Goal: Contribute content: Add original content to the website for others to see

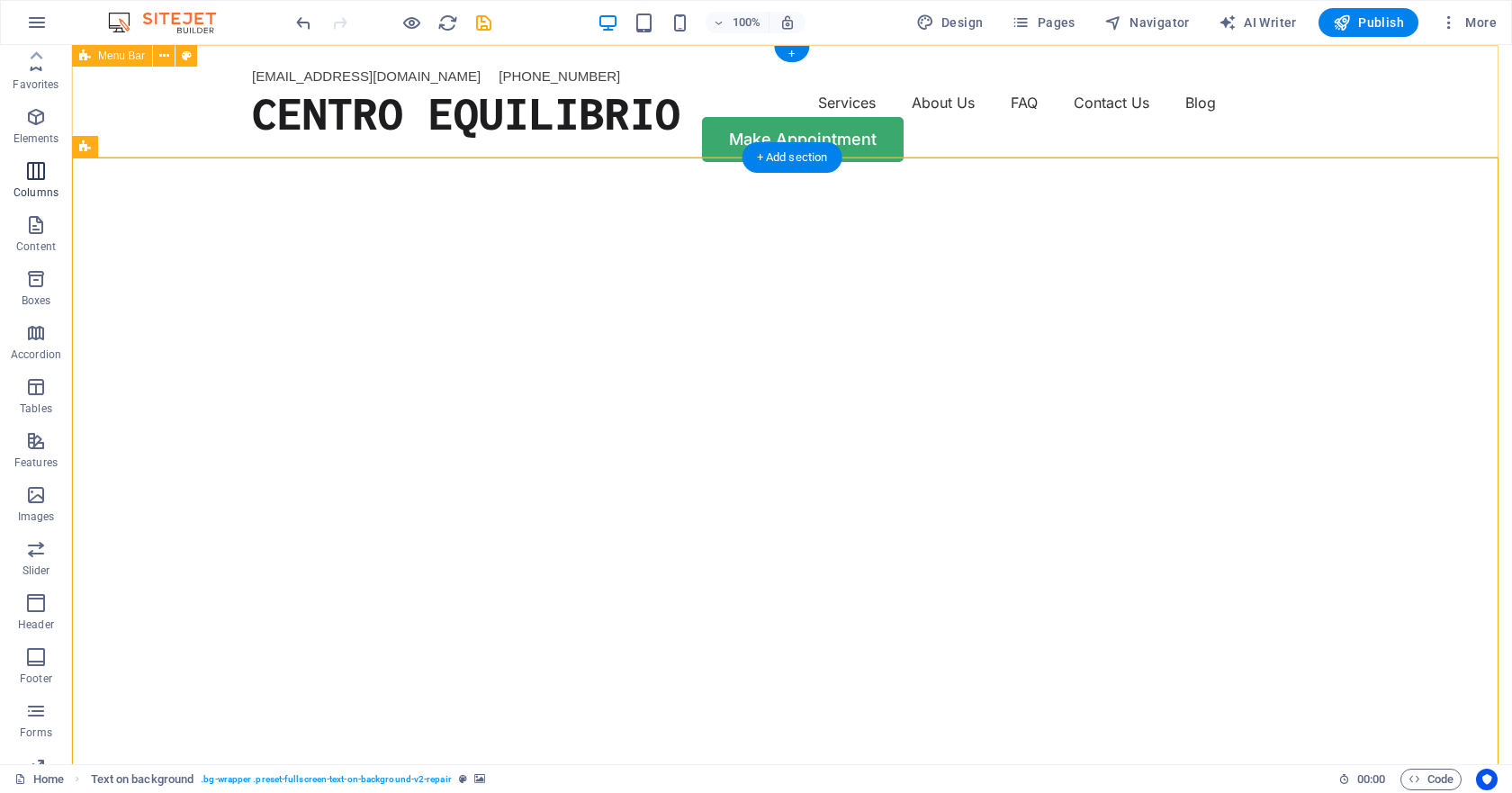
scroll to position [91, 0]
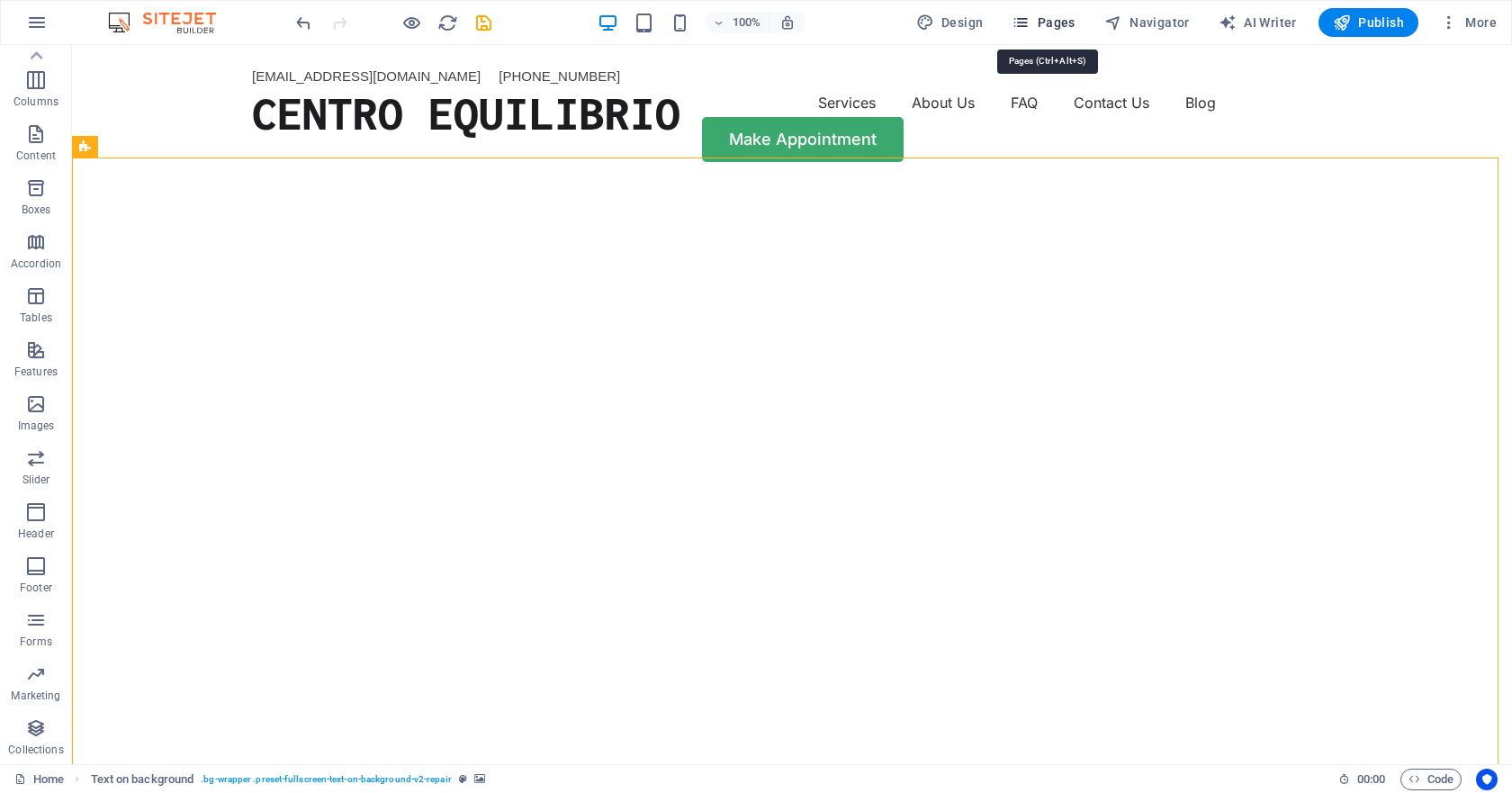
click at [1054, 23] on span "Pages" at bounding box center [1042, 22] width 63 height 18
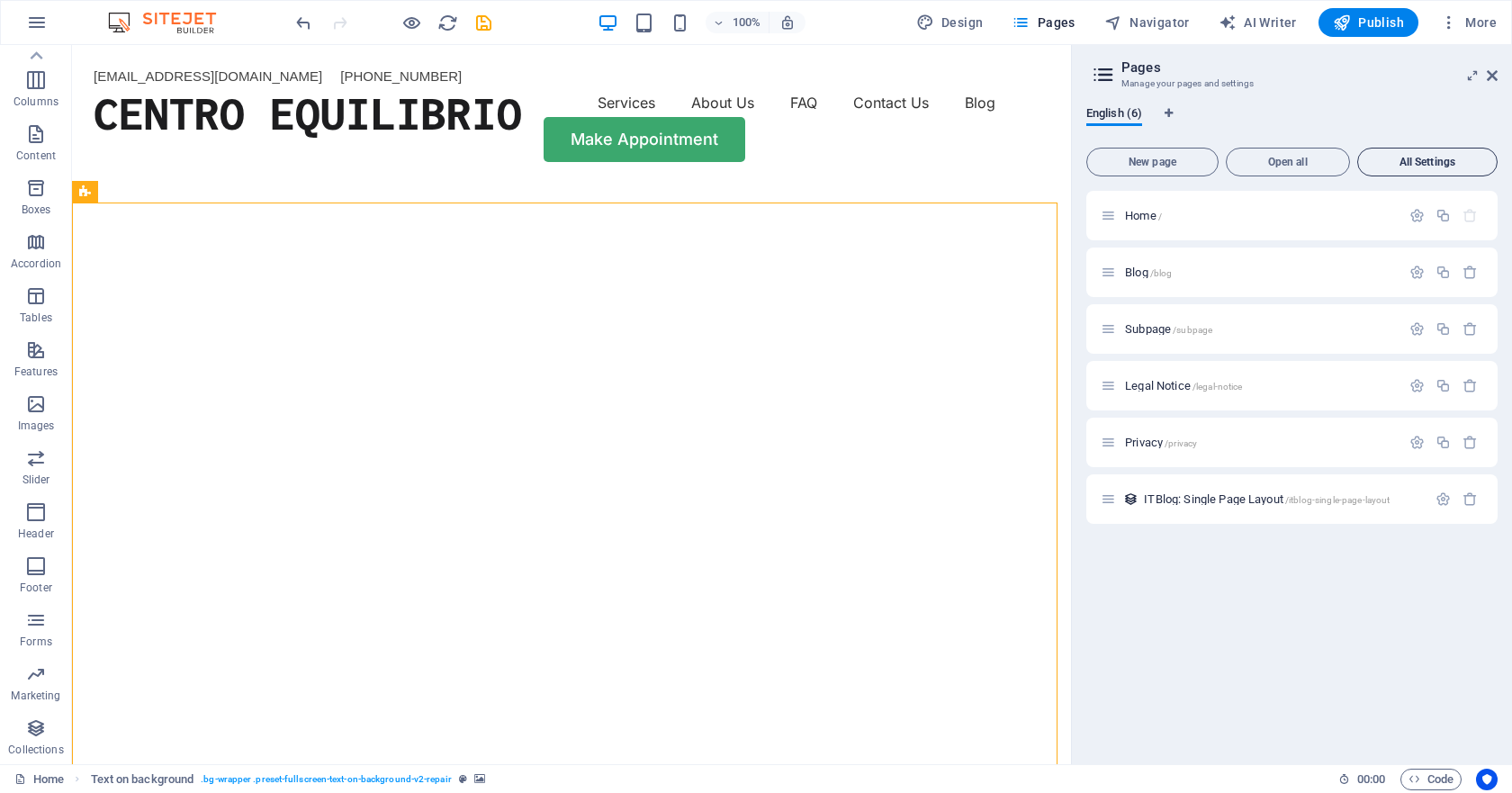
click at [1416, 159] on span "All Settings" at bounding box center [1428, 161] width 124 height 11
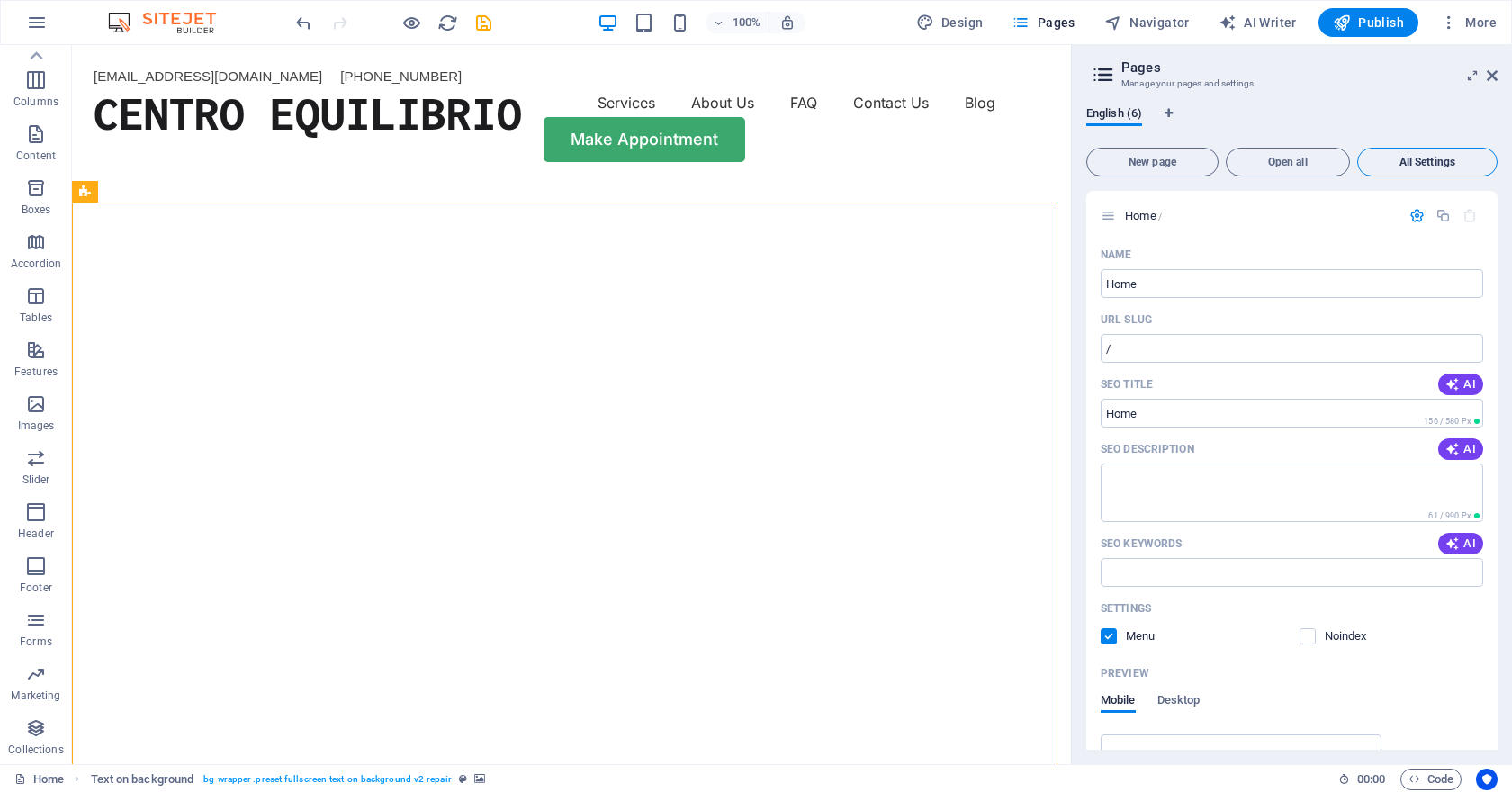
scroll to position [3257, 0]
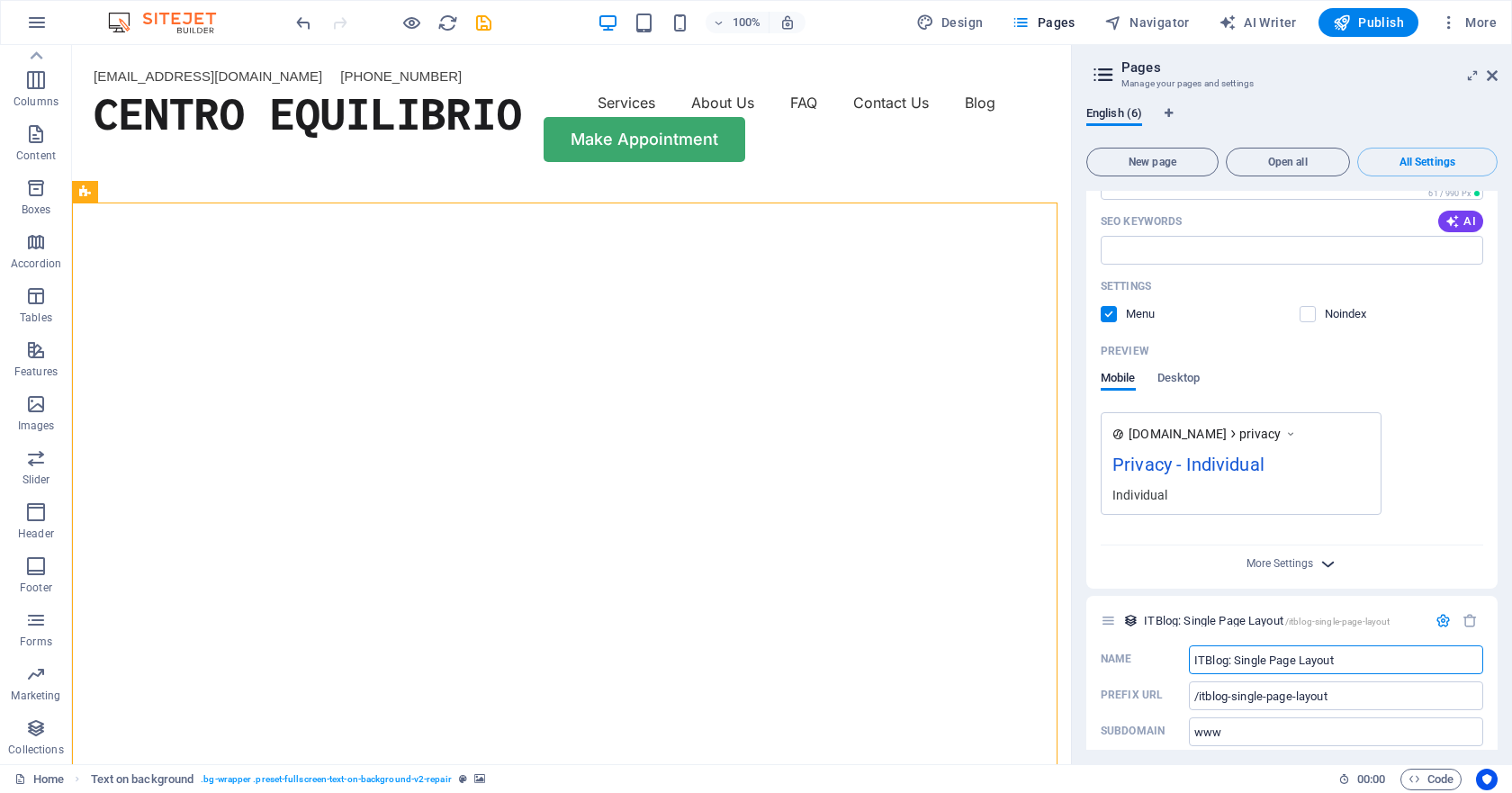
click at [1334, 553] on icon "button" at bounding box center [1327, 563] width 20 height 20
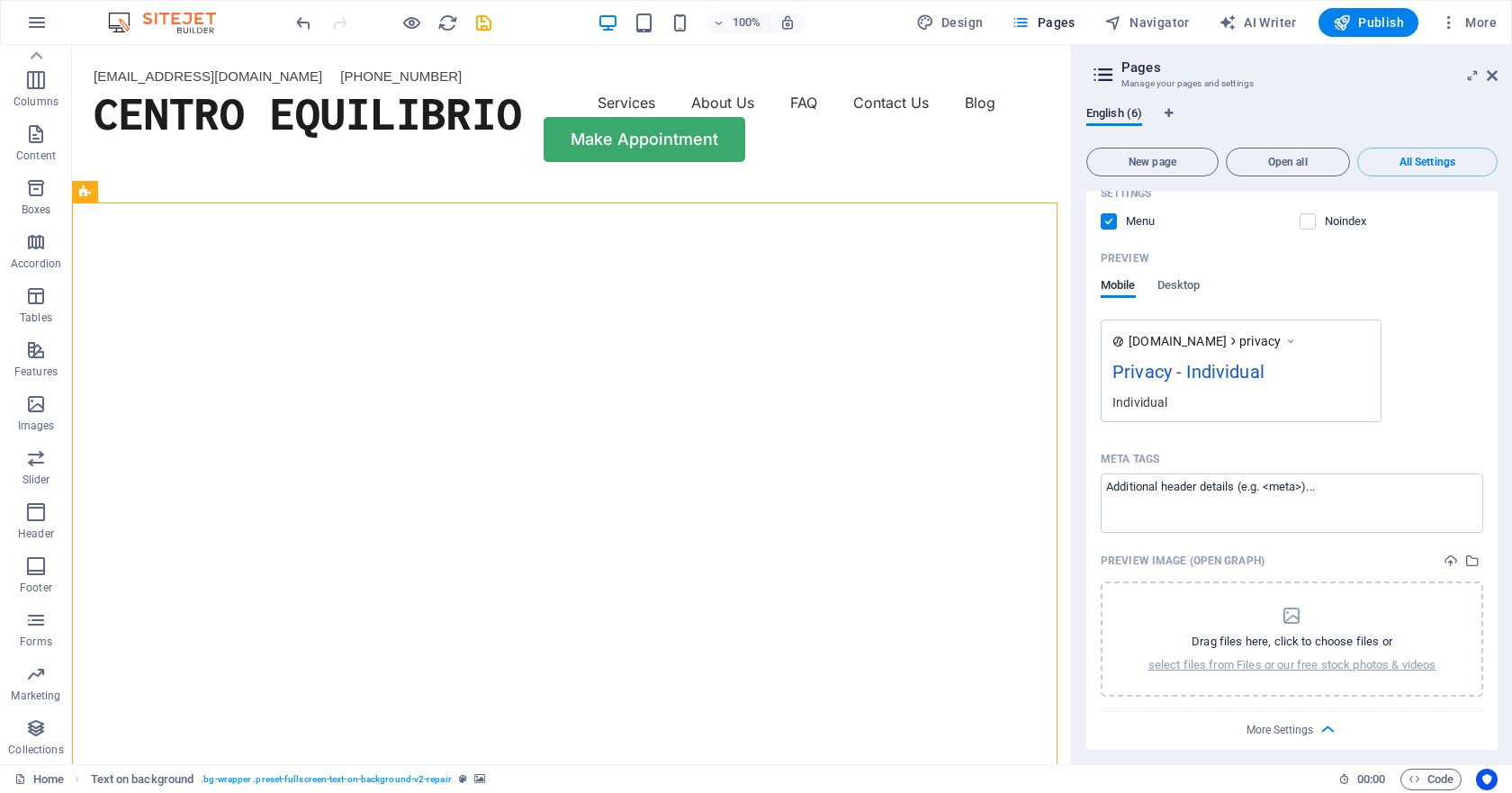
scroll to position [3517, 0]
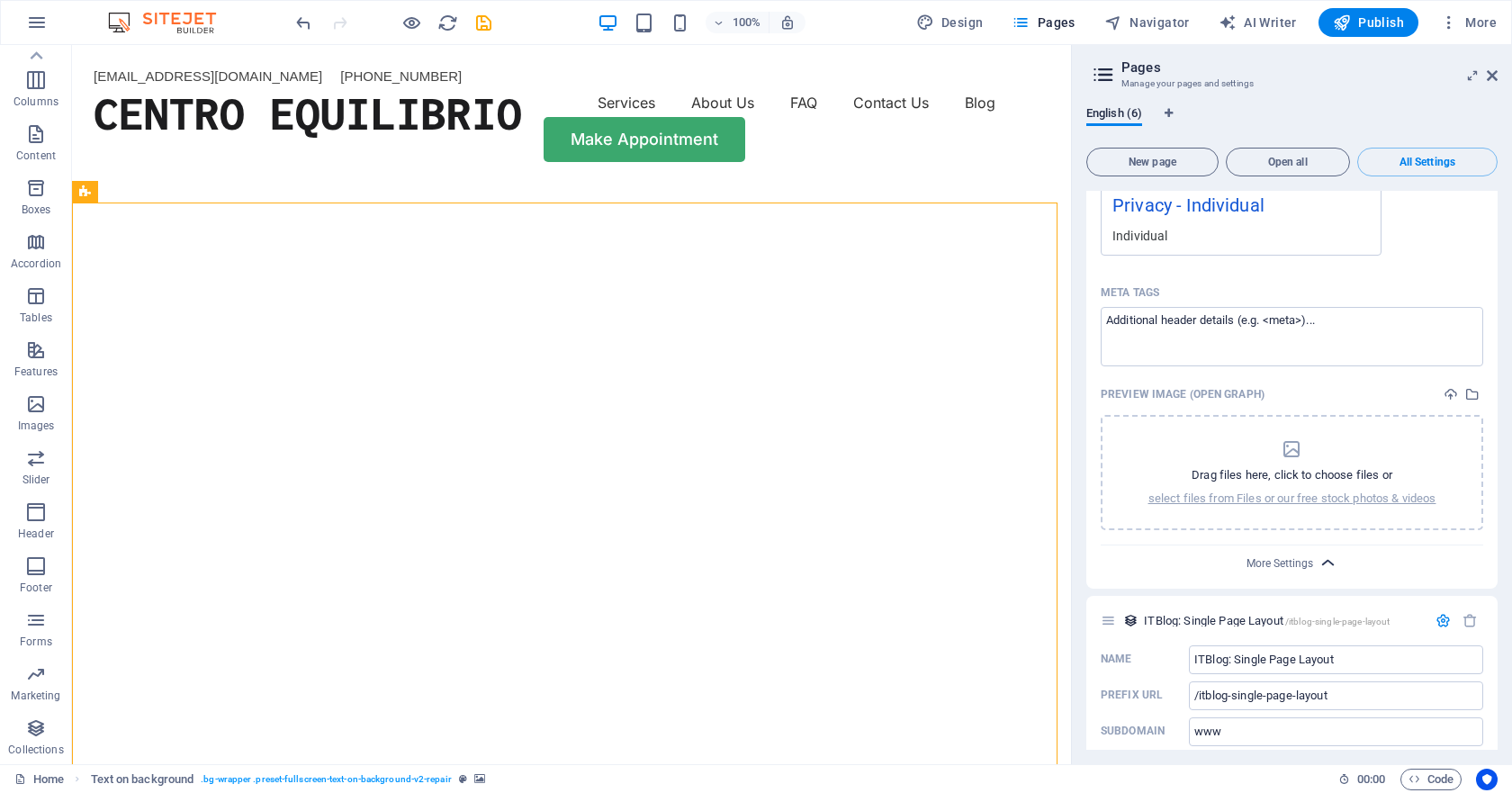
click at [1321, 552] on icon "button" at bounding box center [1327, 562] width 20 height 20
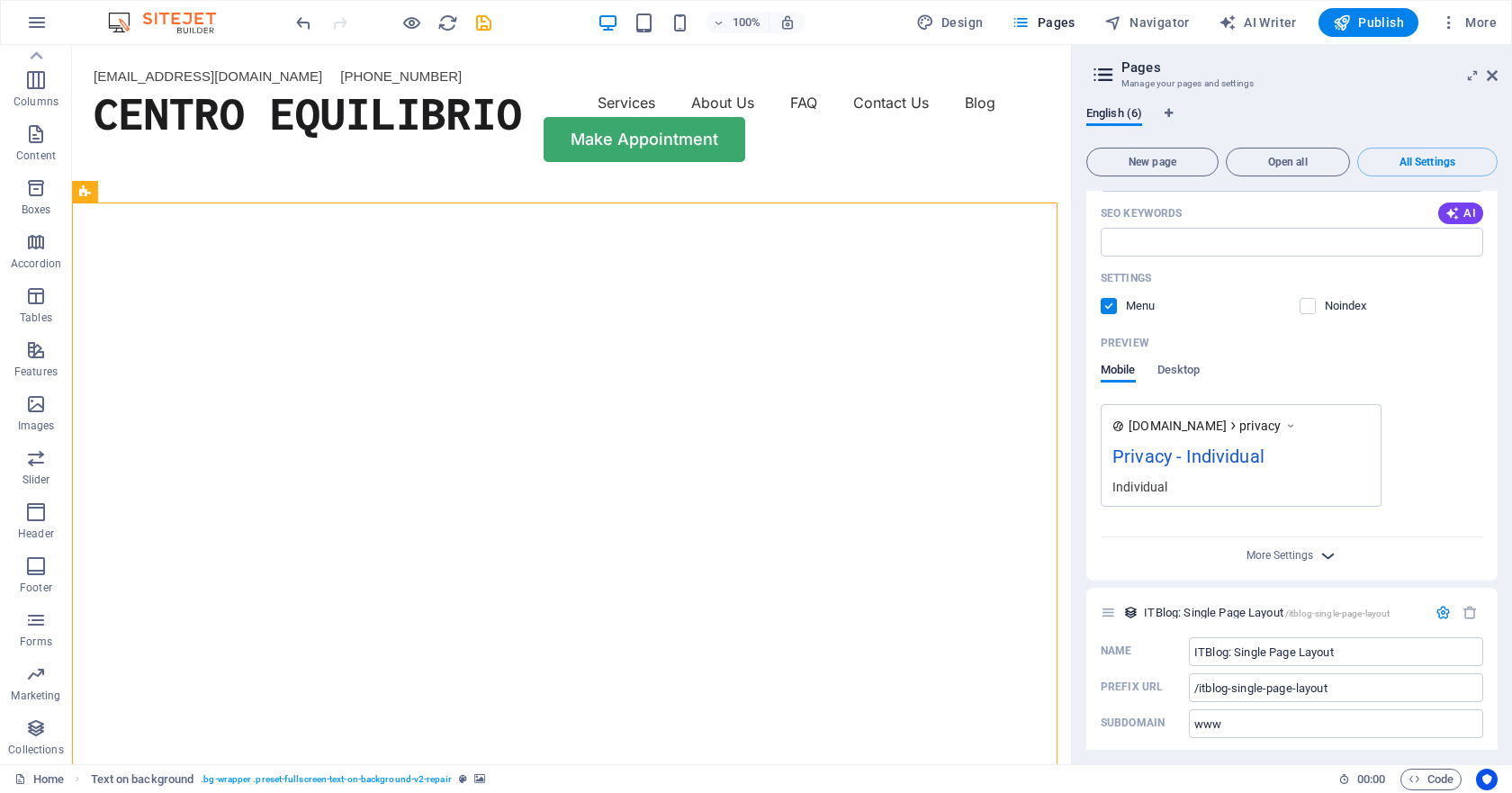
scroll to position [3257, 0]
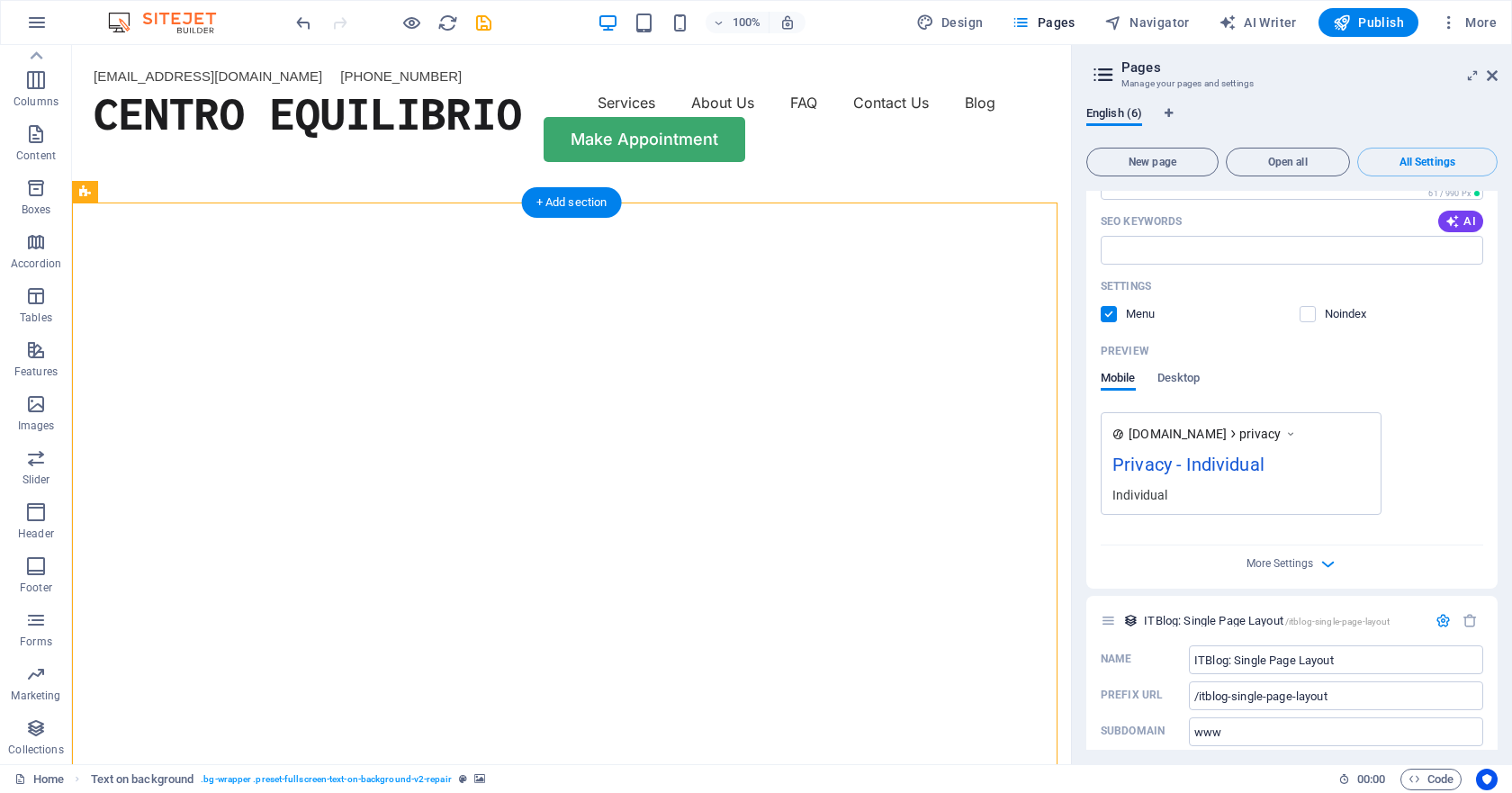
click at [795, 182] on img "1/2" at bounding box center [564, 182] width 985 height 0
click at [920, 182] on img "1/2" at bounding box center [564, 182] width 985 height 0
click at [1497, 71] on aside "Pages Manage your pages and settings English (6) New page Open all All Settings…" at bounding box center [1291, 404] width 441 height 719
drag, startPoint x: 1496, startPoint y: 75, endPoint x: 804, endPoint y: 225, distance: 708.1
click at [1496, 75] on icon at bounding box center [1492, 75] width 11 height 15
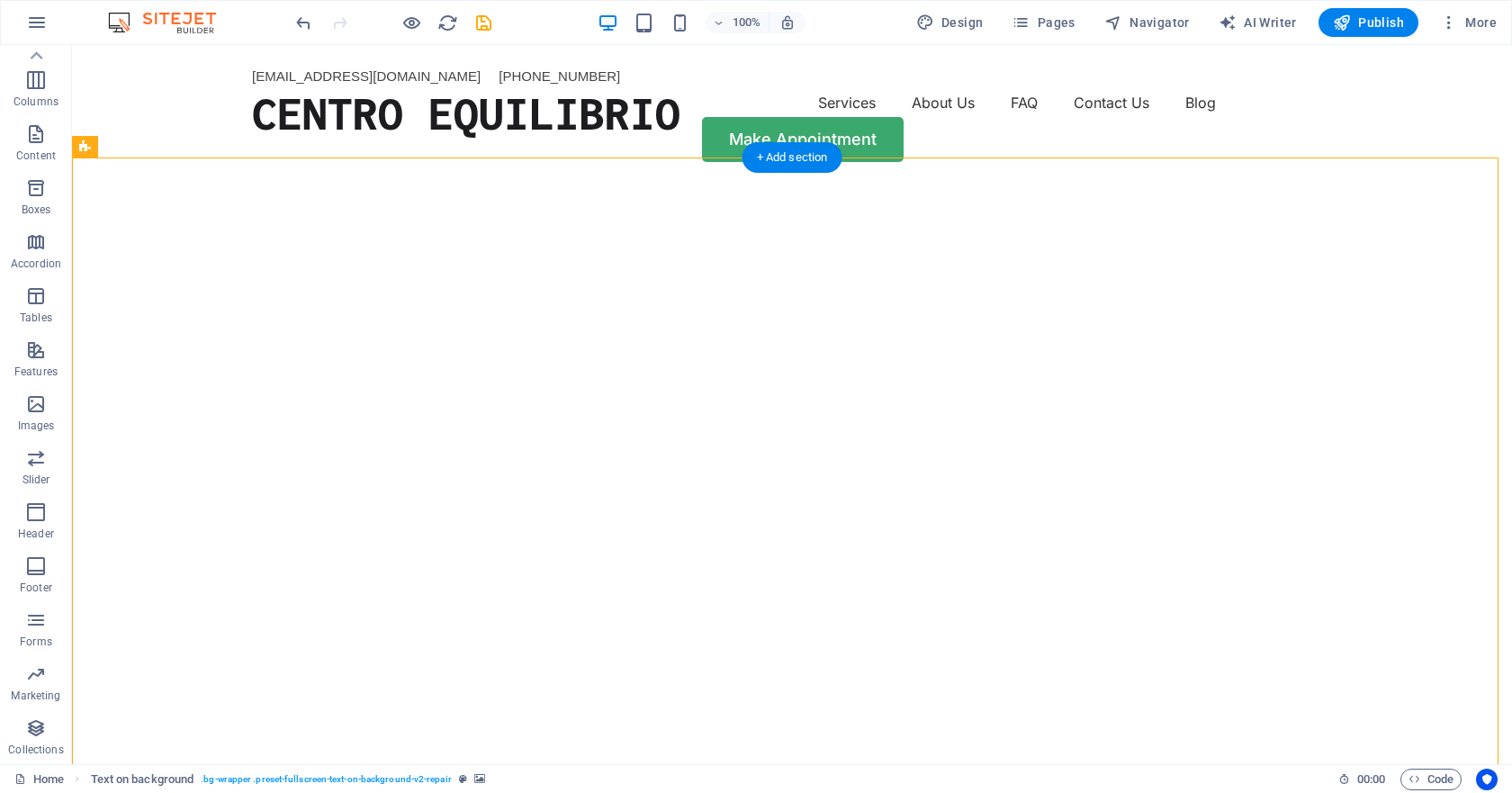
click at [847, 182] on img "1/2" at bounding box center [785, 182] width 1427 height 0
click at [82, 148] on icon at bounding box center [85, 147] width 12 height 21
click at [250, 146] on icon at bounding box center [257, 146] width 14 height 18
select select "fade"
select select "ms"
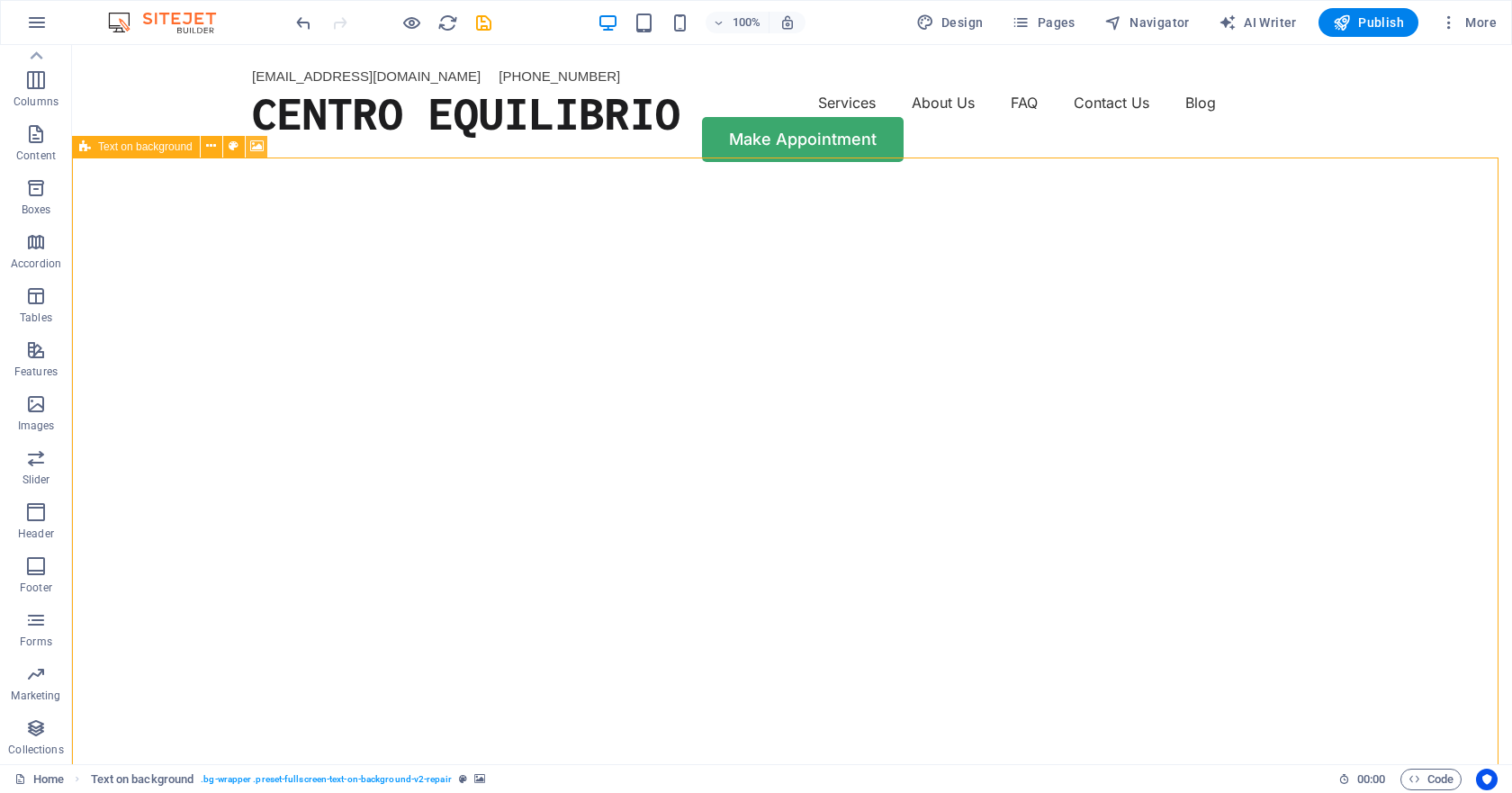
select select "s"
select select "progressive"
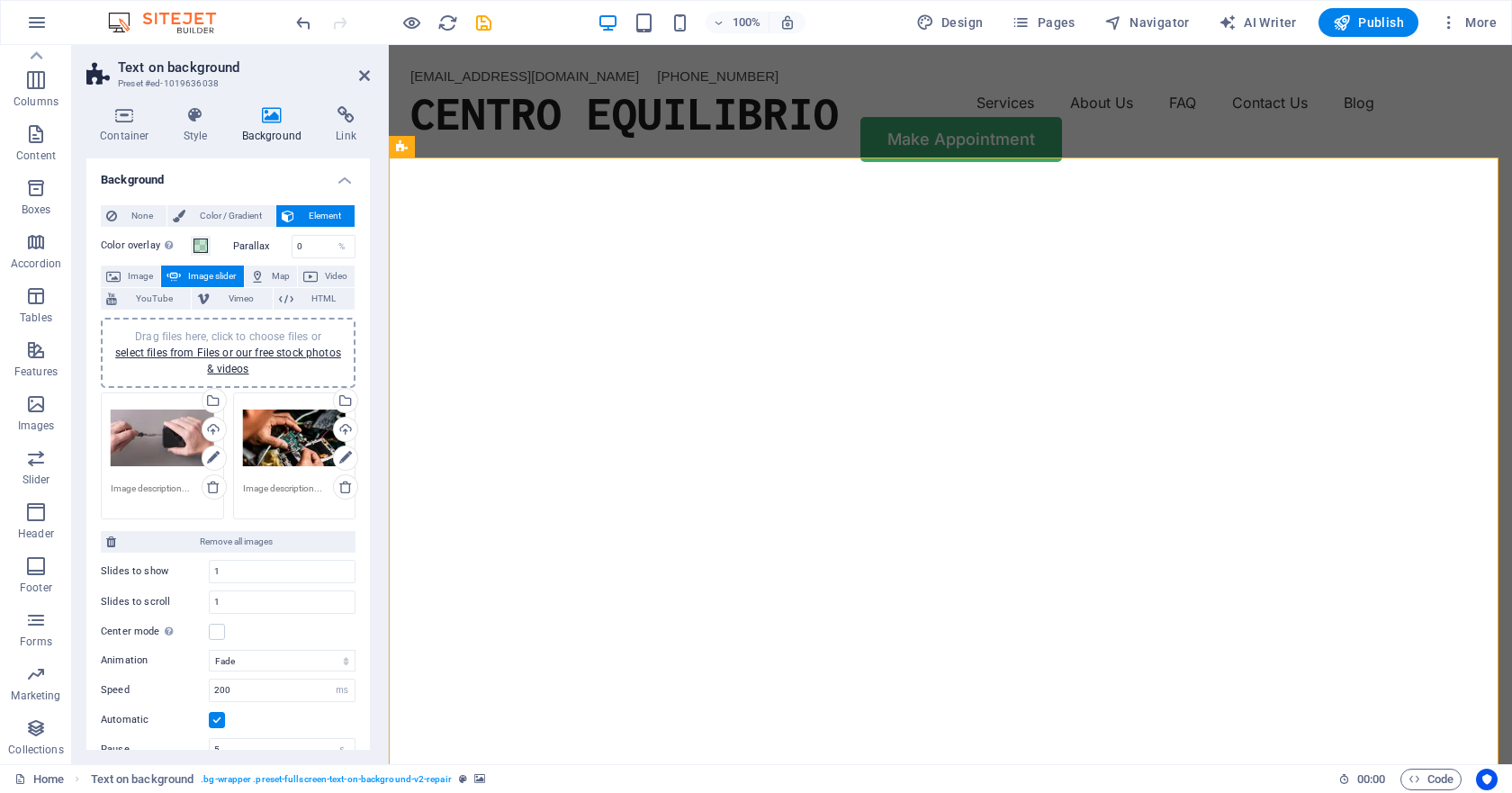
click at [272, 441] on div "Drag files here, click to choose files or select files from Files or our free s…" at bounding box center [294, 438] width 104 height 72
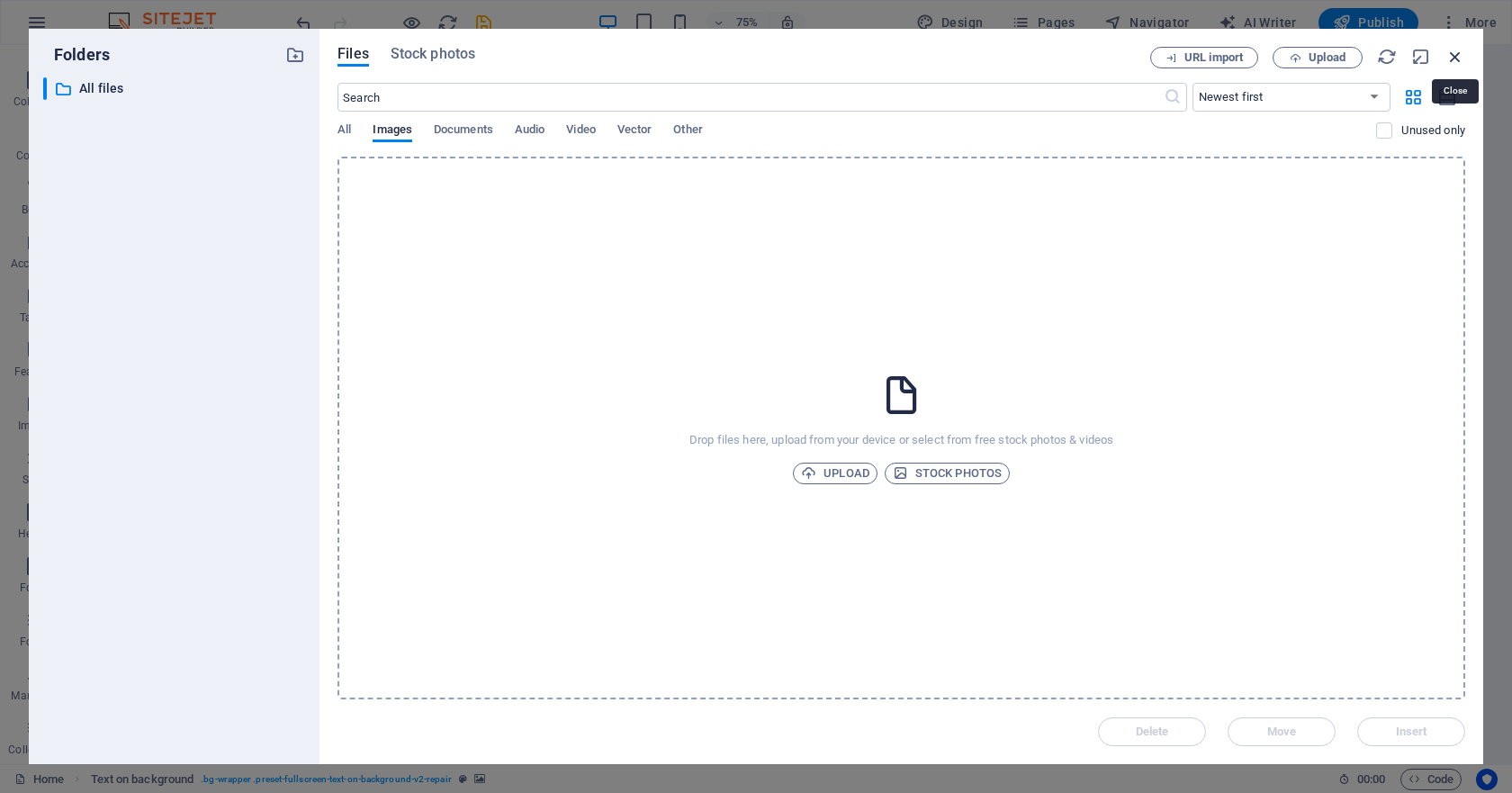
click at [1457, 62] on icon "button" at bounding box center [1455, 56] width 19 height 19
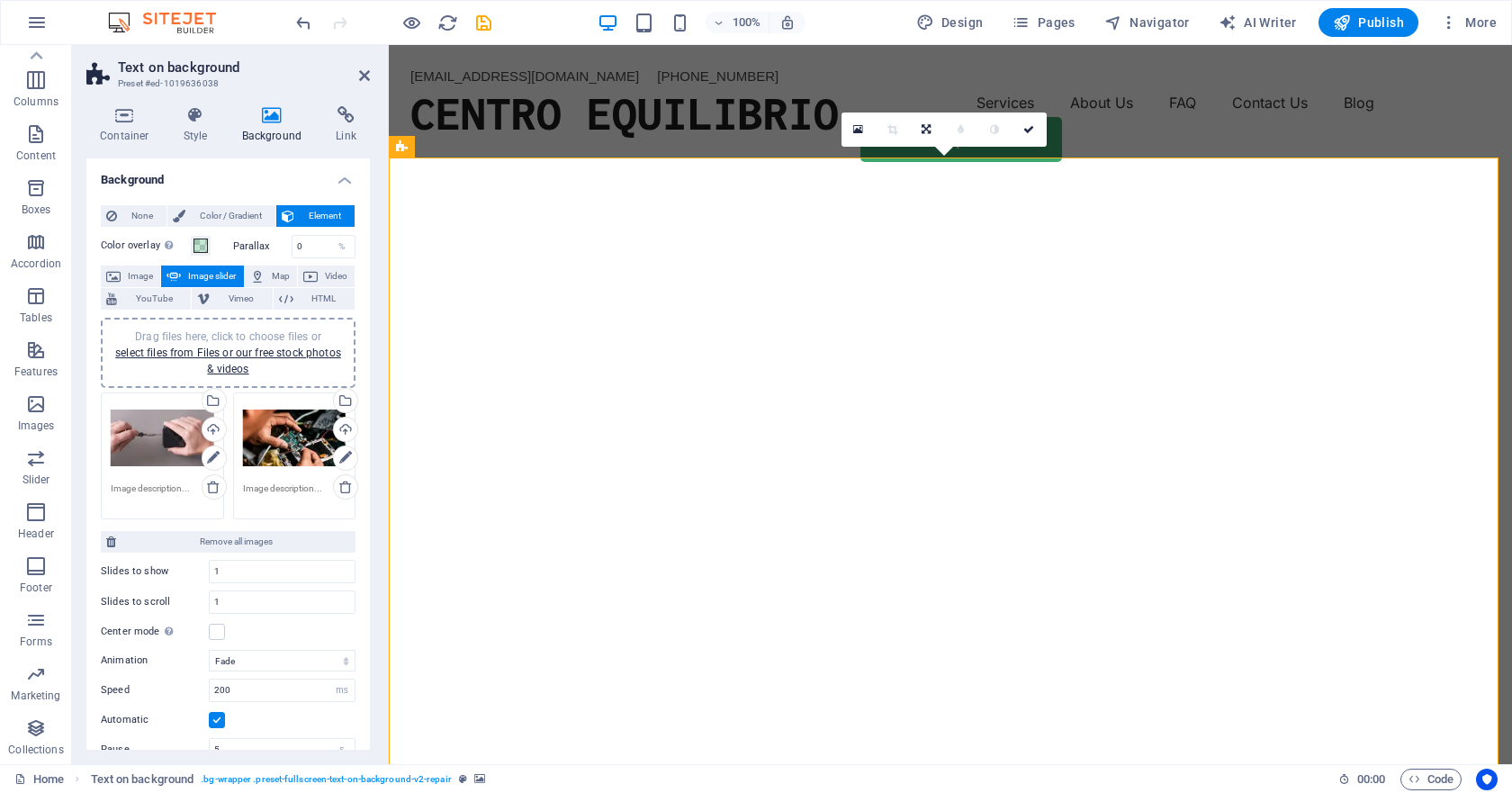
drag, startPoint x: 1379, startPoint y: 255, endPoint x: 1375, endPoint y: 241, distance: 14.6
click at [1379, 182] on img "1/2" at bounding box center [943, 182] width 1109 height 0
click at [1028, 124] on icon at bounding box center [1028, 129] width 11 height 11
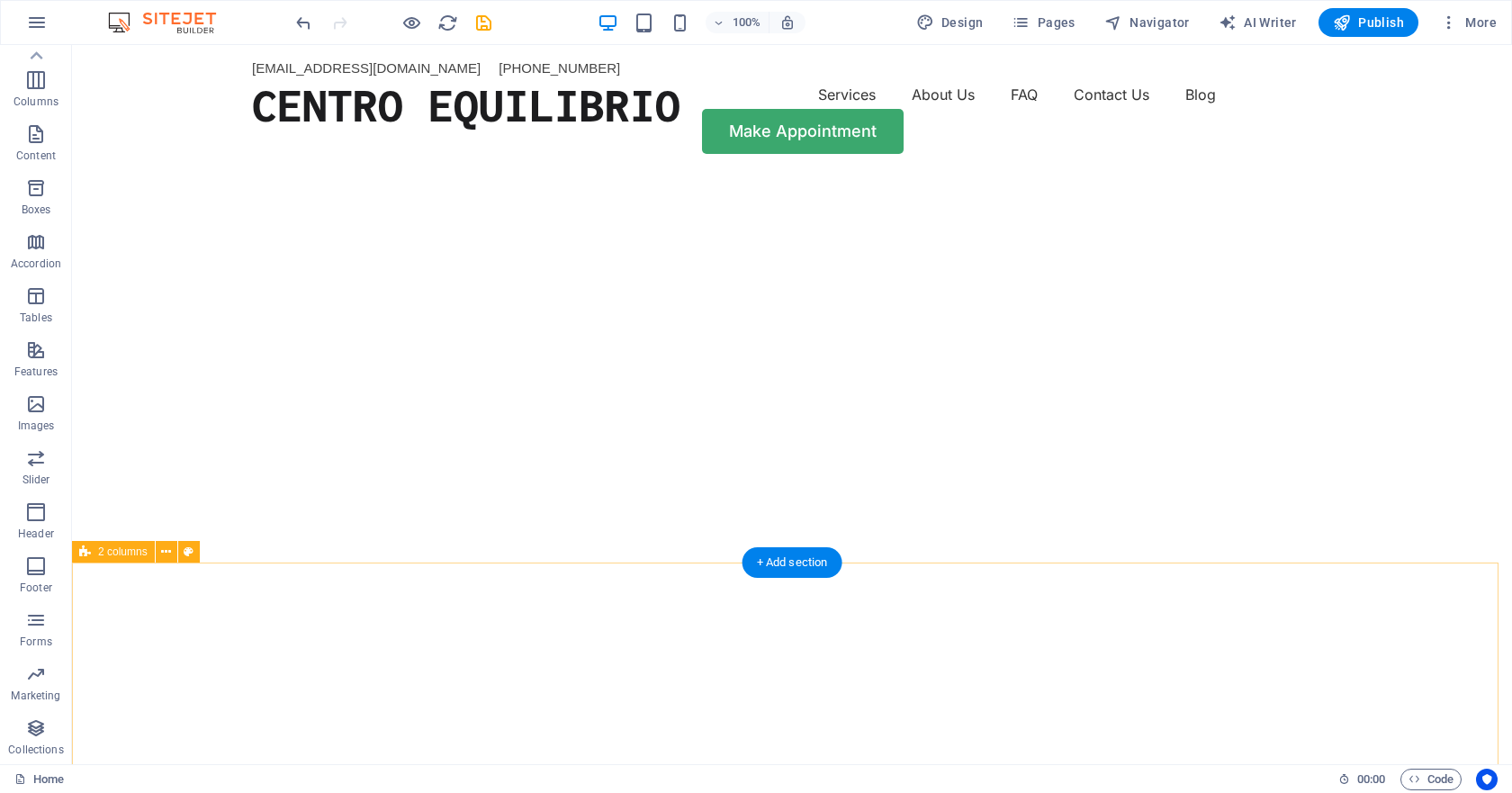
scroll to position [0, 0]
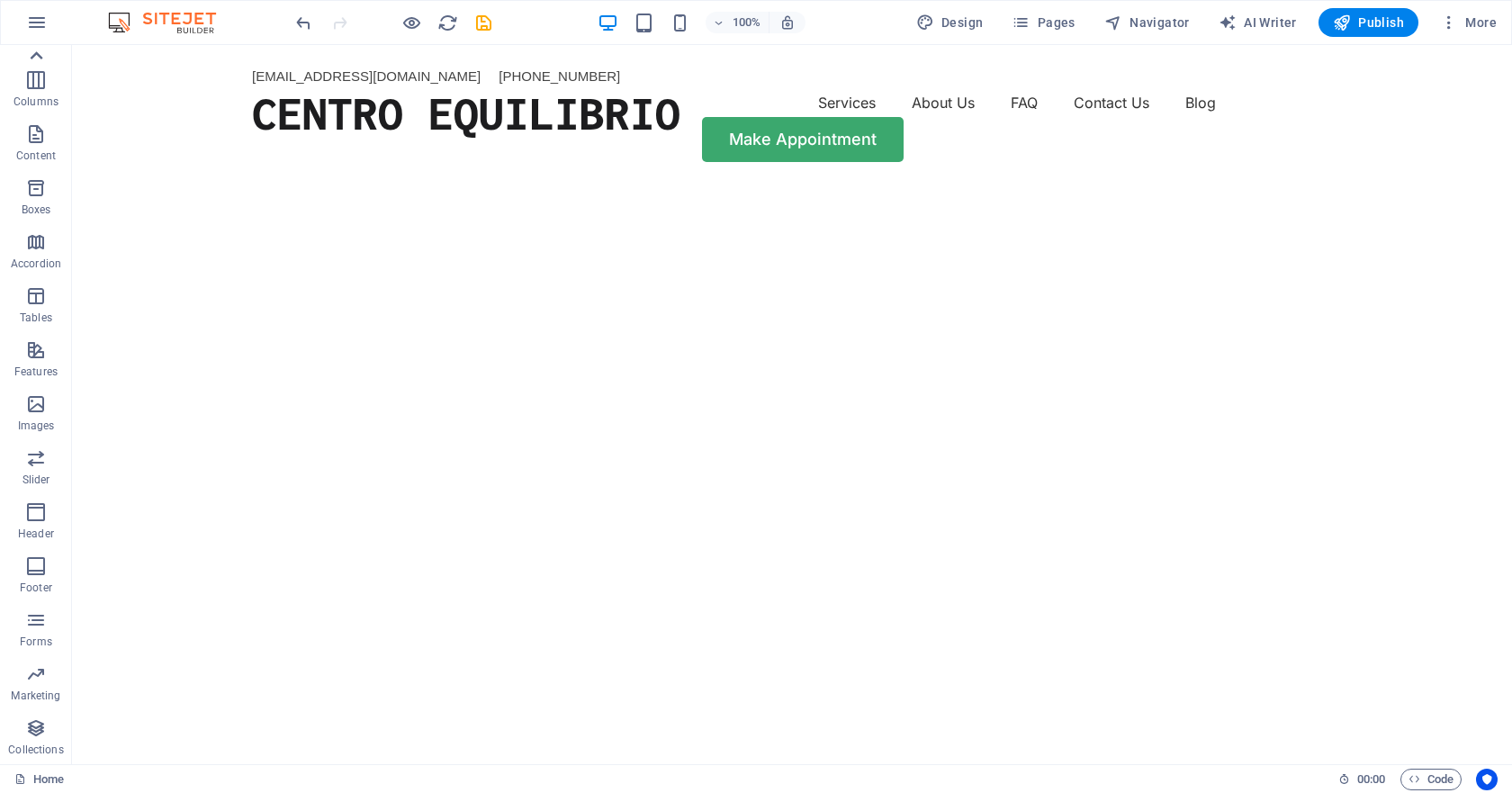
click at [52, 53] on div at bounding box center [36, 55] width 72 height 21
click at [1439, 772] on span "Code" at bounding box center [1430, 779] width 45 height 21
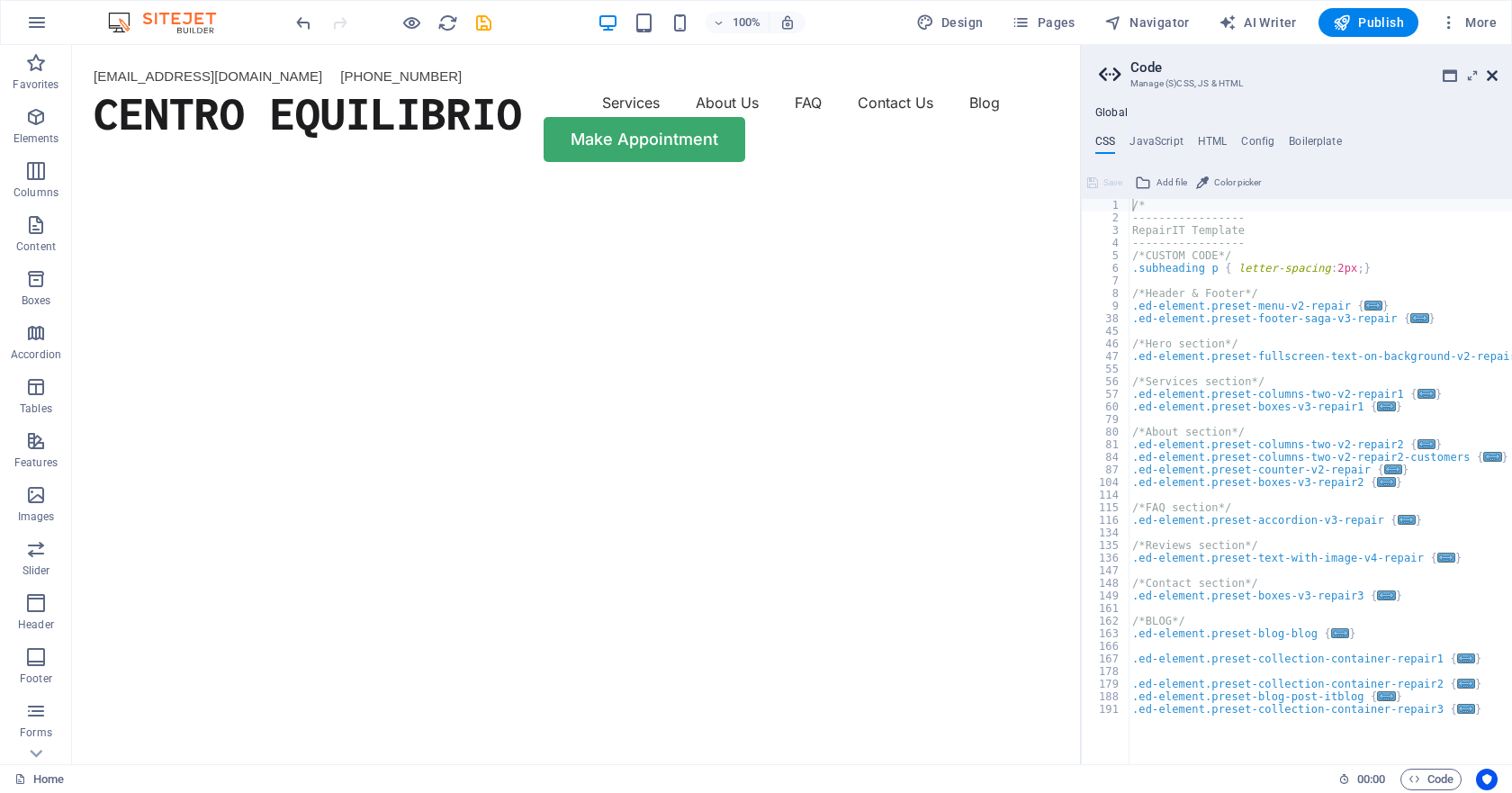
drag, startPoint x: 1496, startPoint y: 75, endPoint x: 1389, endPoint y: 77, distance: 107.0
click at [1496, 75] on icon at bounding box center [1492, 75] width 11 height 15
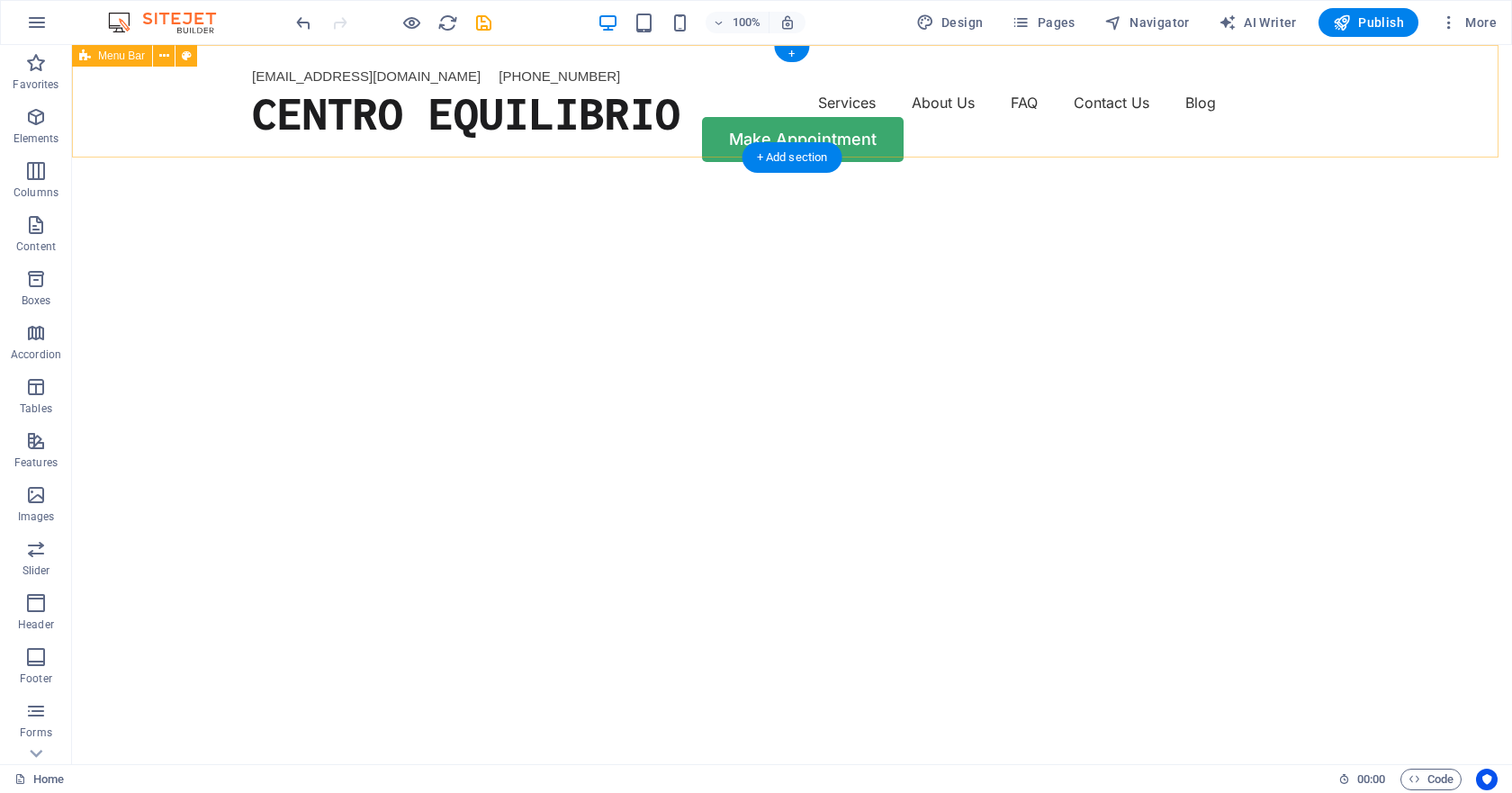
drag, startPoint x: 105, startPoint y: 285, endPoint x: 288, endPoint y: 146, distance: 229.8
drag, startPoint x: 763, startPoint y: 162, endPoint x: 382, endPoint y: 116, distance: 383.8
click at [763, 162] on div "+ Add section" at bounding box center [792, 157] width 100 height 31
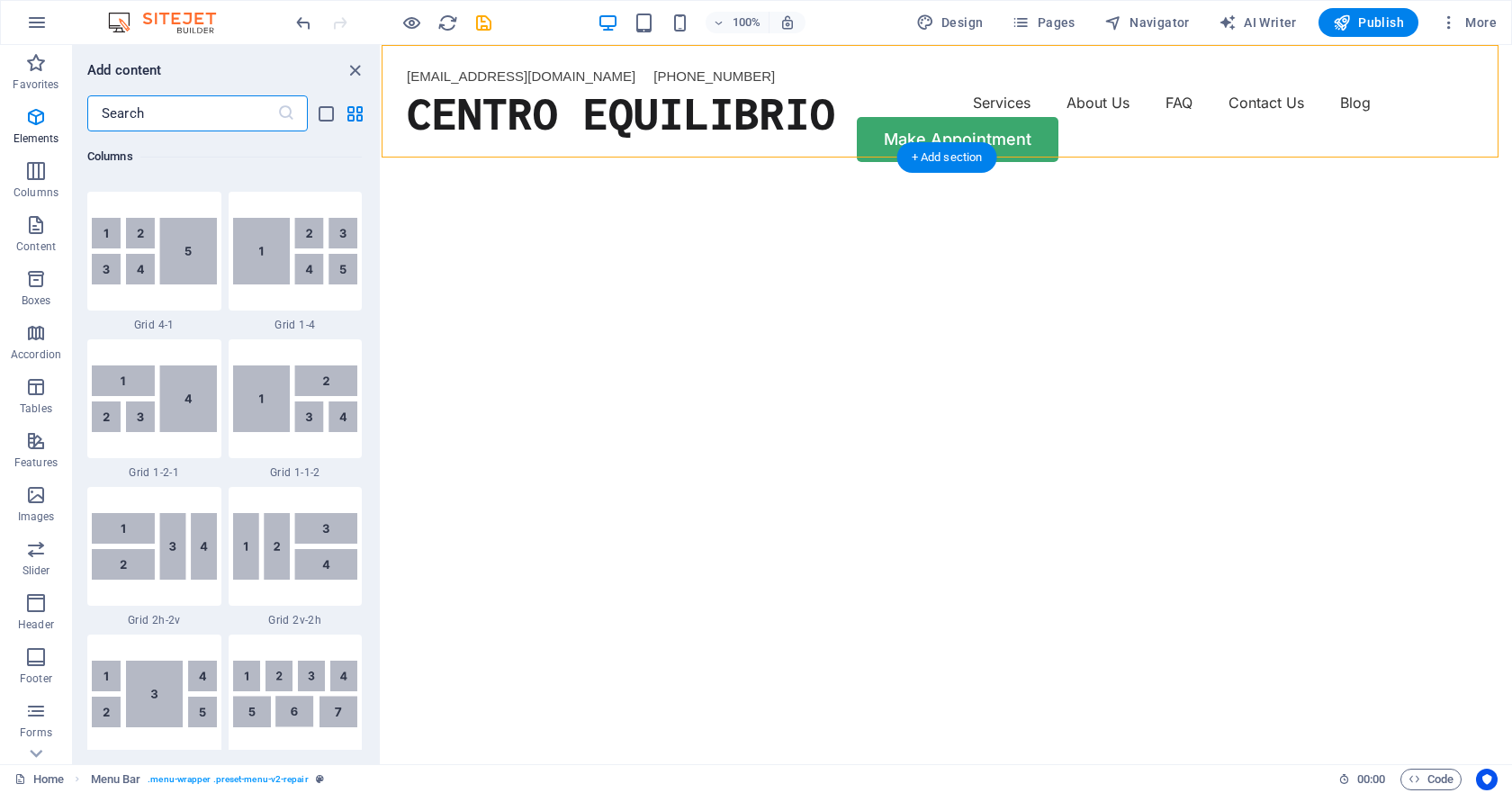
scroll to position [3149, 0]
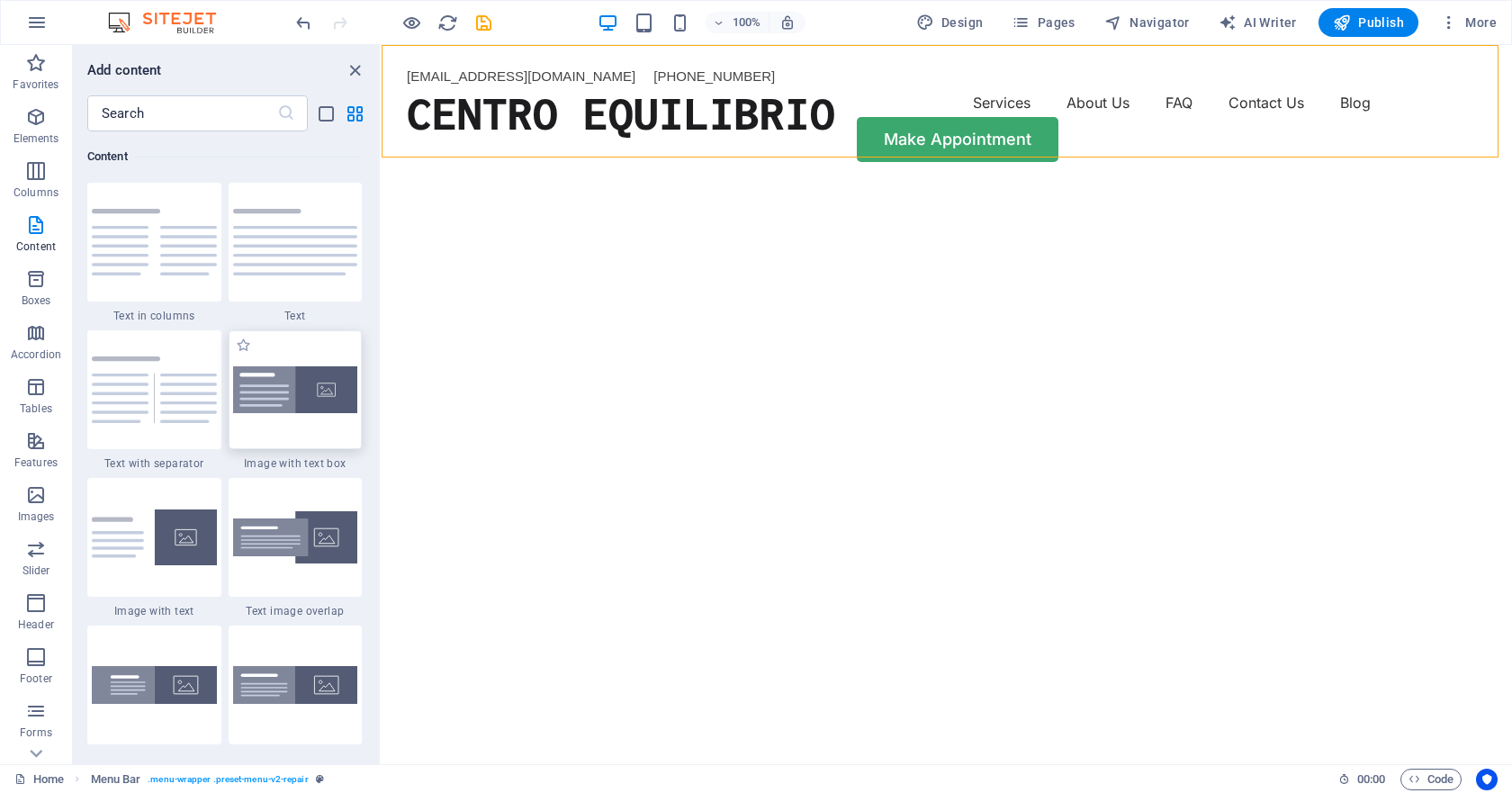
click at [294, 421] on div at bounding box center [296, 389] width 134 height 118
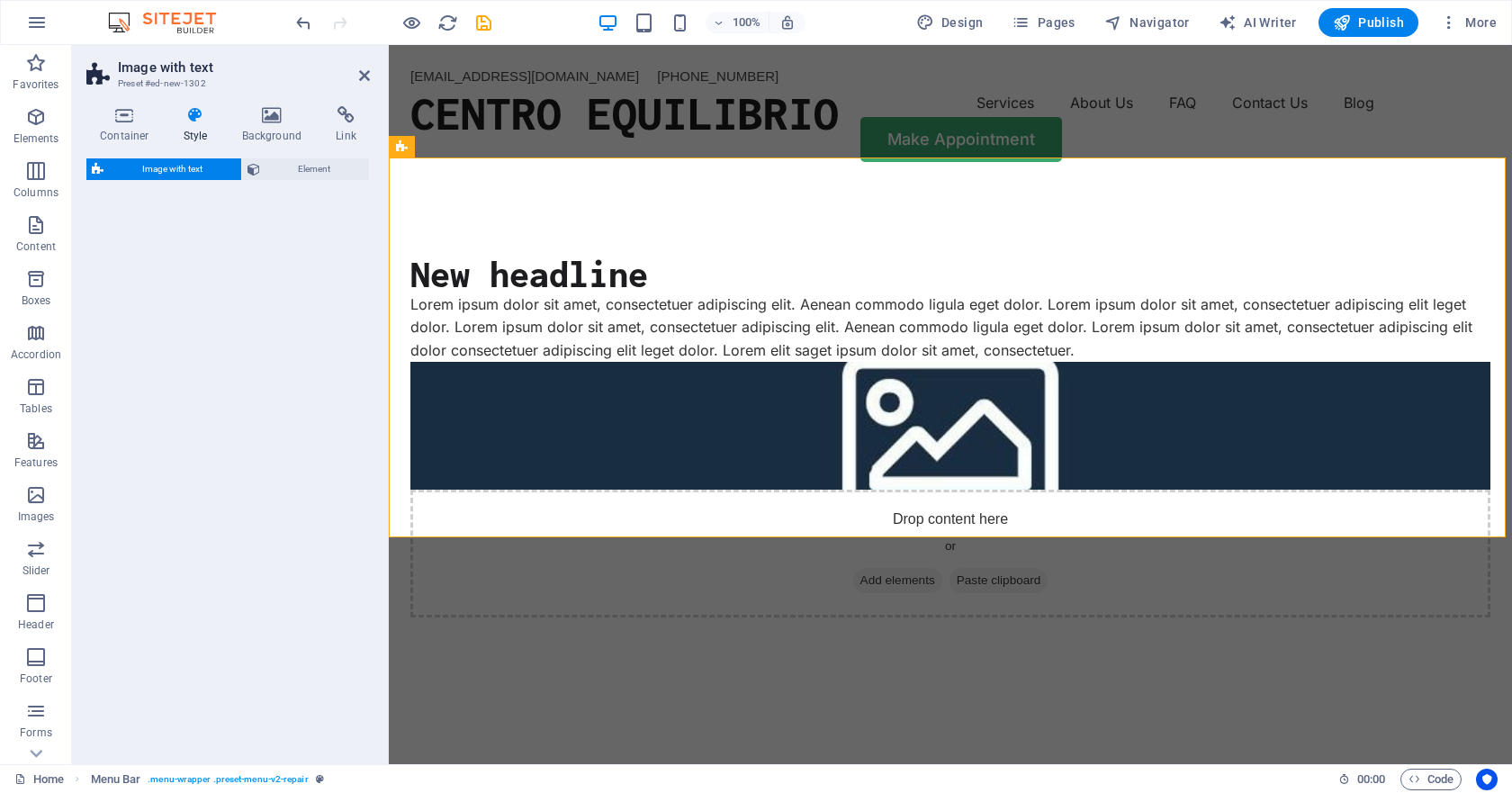
select select "rem"
select select "px"
select select "preset-text-with-image-v4-boxed"
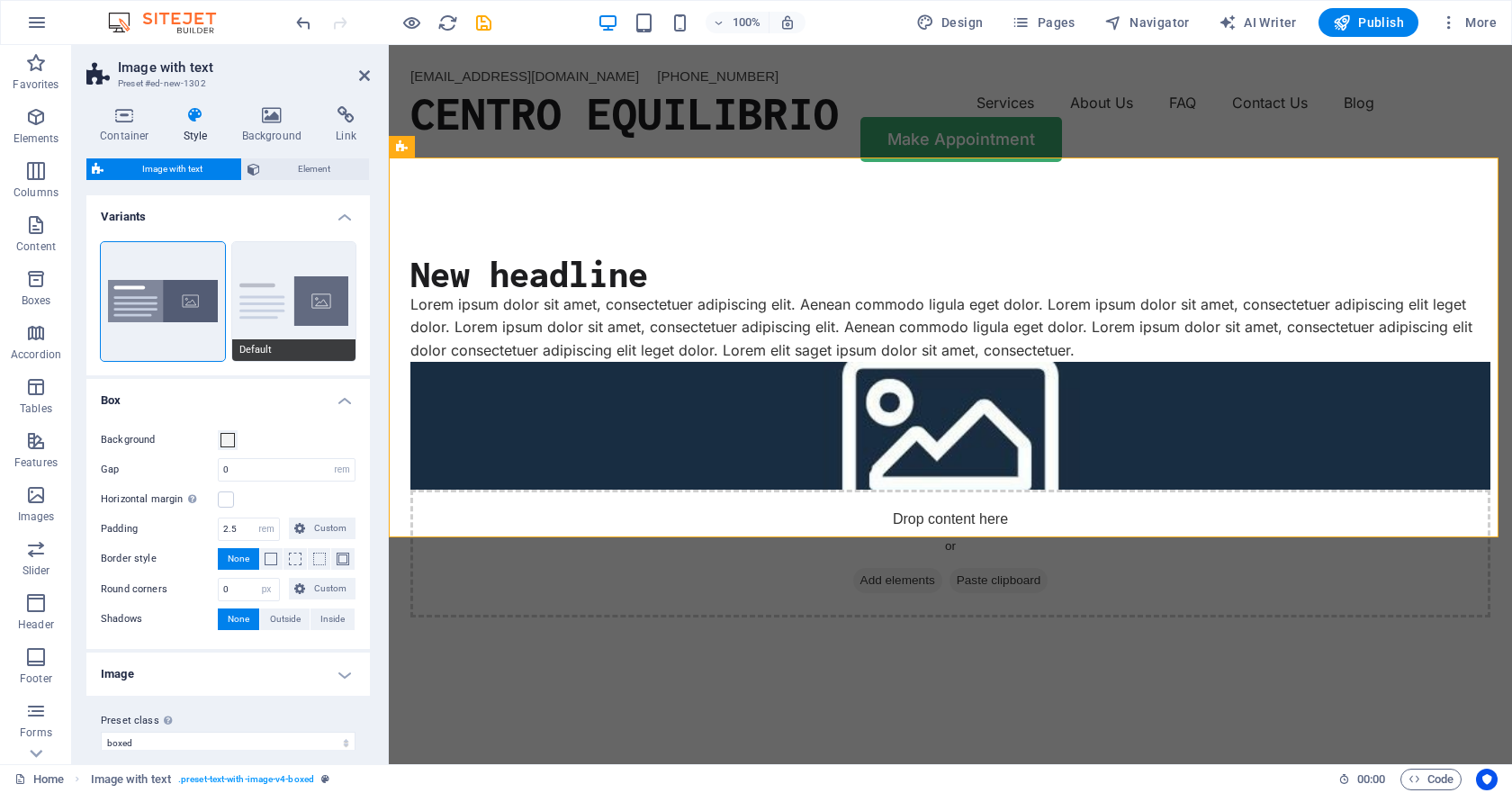
click at [329, 261] on button "Default" at bounding box center [294, 301] width 124 height 118
type input "2"
type input "0"
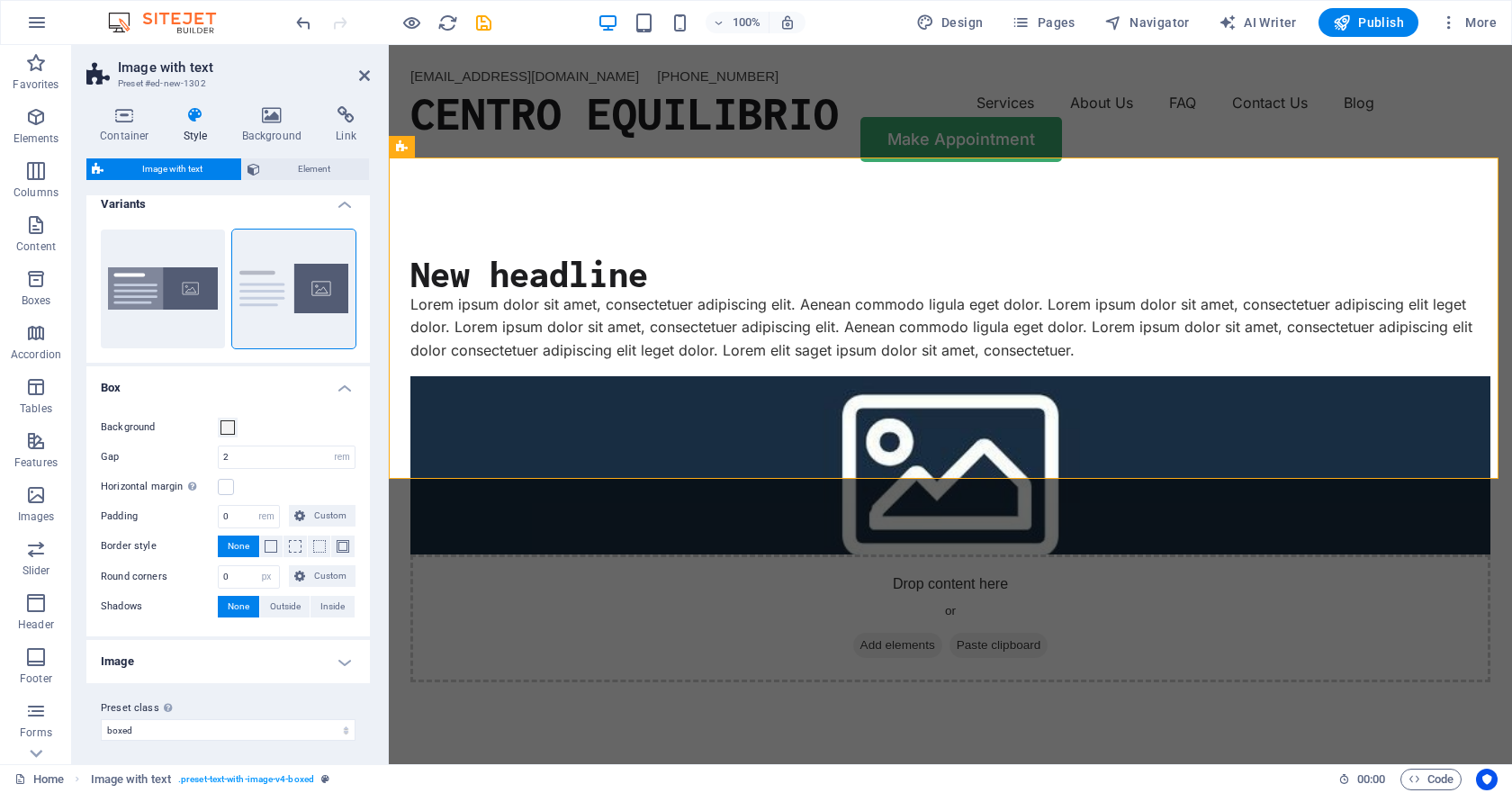
scroll to position [18, 0]
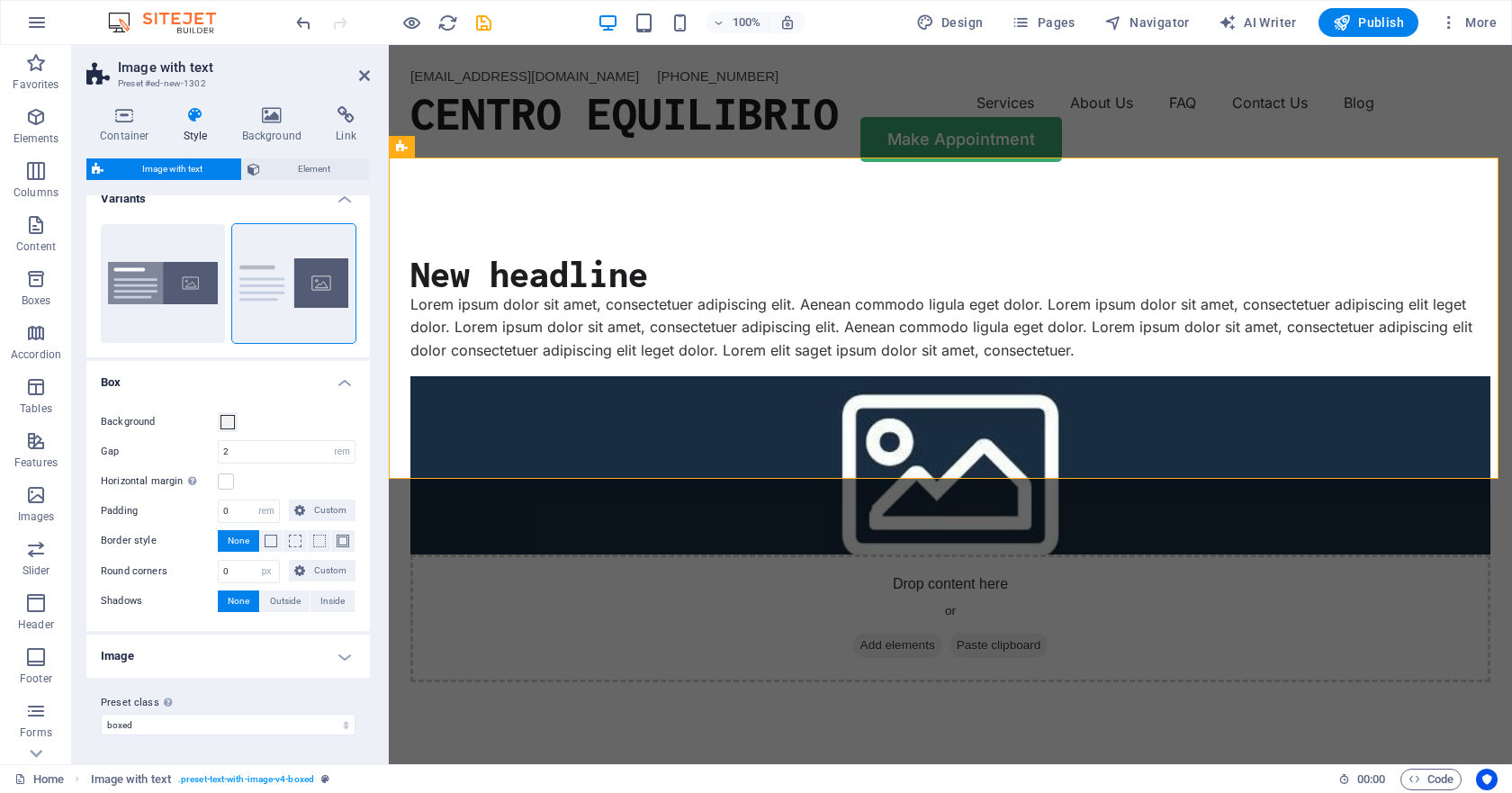
click at [256, 658] on h4 "Image" at bounding box center [228, 656] width 283 height 44
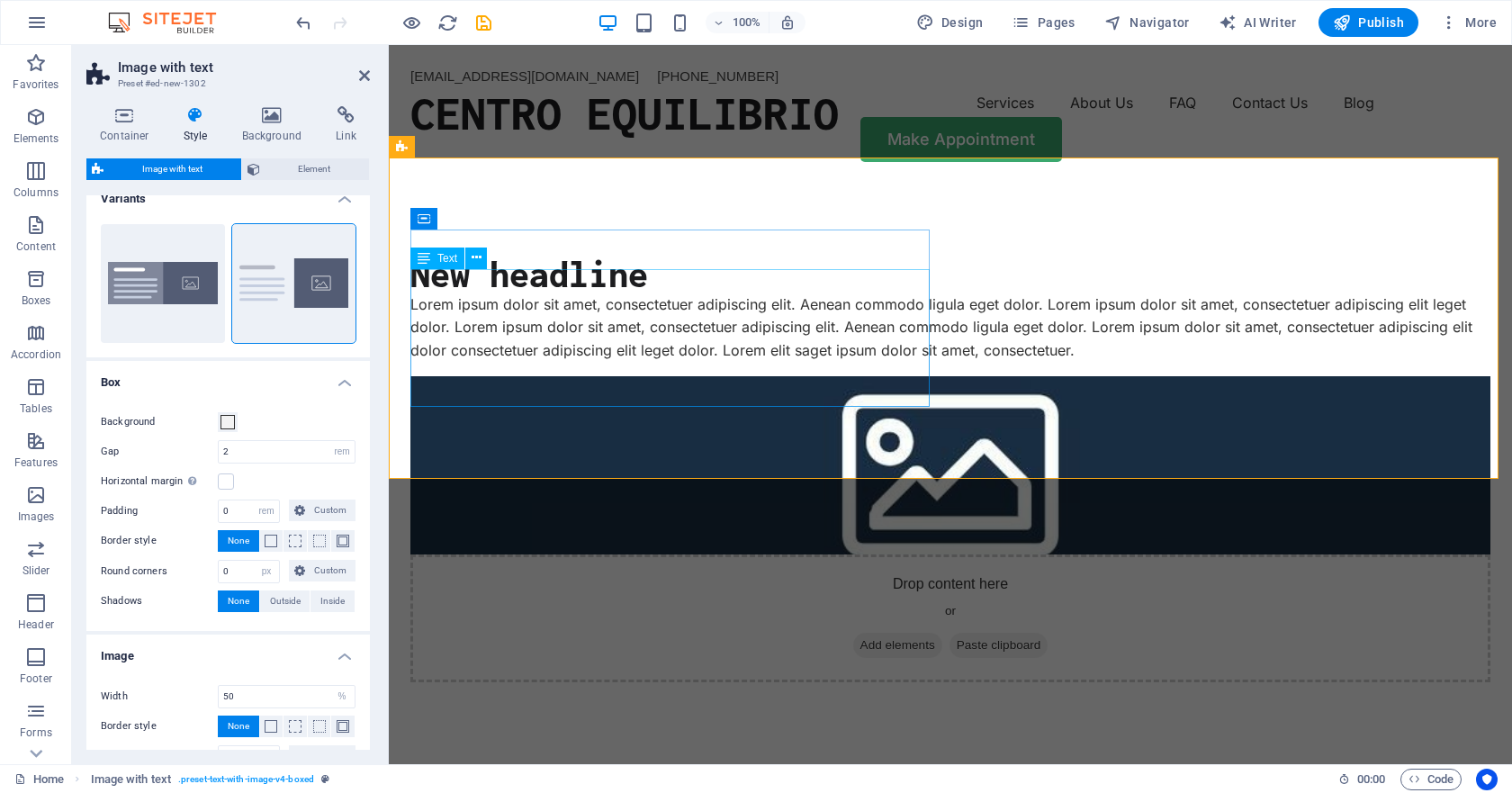
click at [700, 353] on div "Lorem ipsum dolor sit amet, consectetuer adipiscing elit. Aenean commodo ligula…" at bounding box center [950, 327] width 1080 height 69
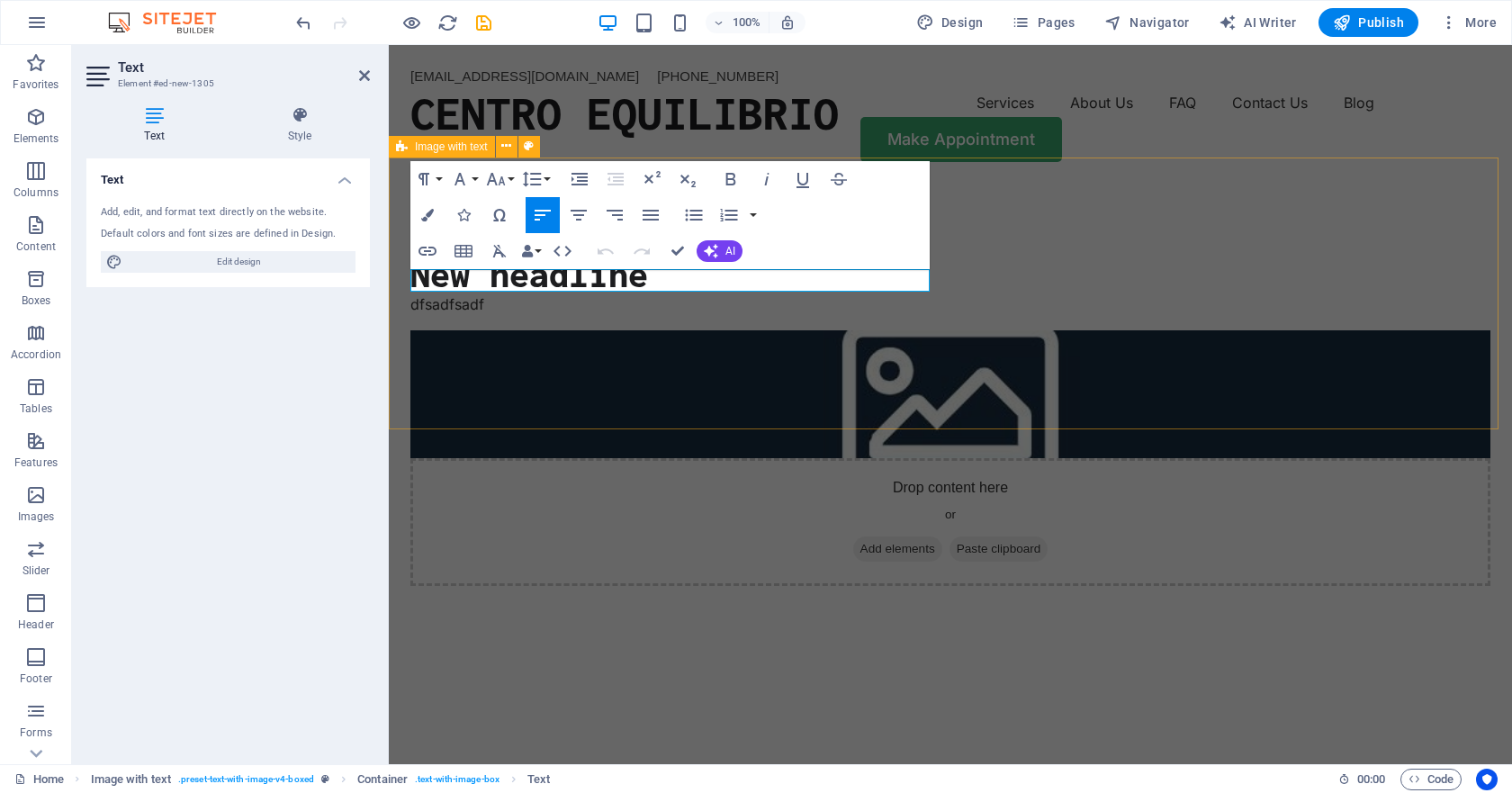
drag, startPoint x: 848, startPoint y: 395, endPoint x: 1167, endPoint y: 393, distance: 319.0
click at [1167, 393] on div "New headline dfsadfsadf Drop content here or Add elements Paste clipboard" at bounding box center [950, 419] width 1123 height 477
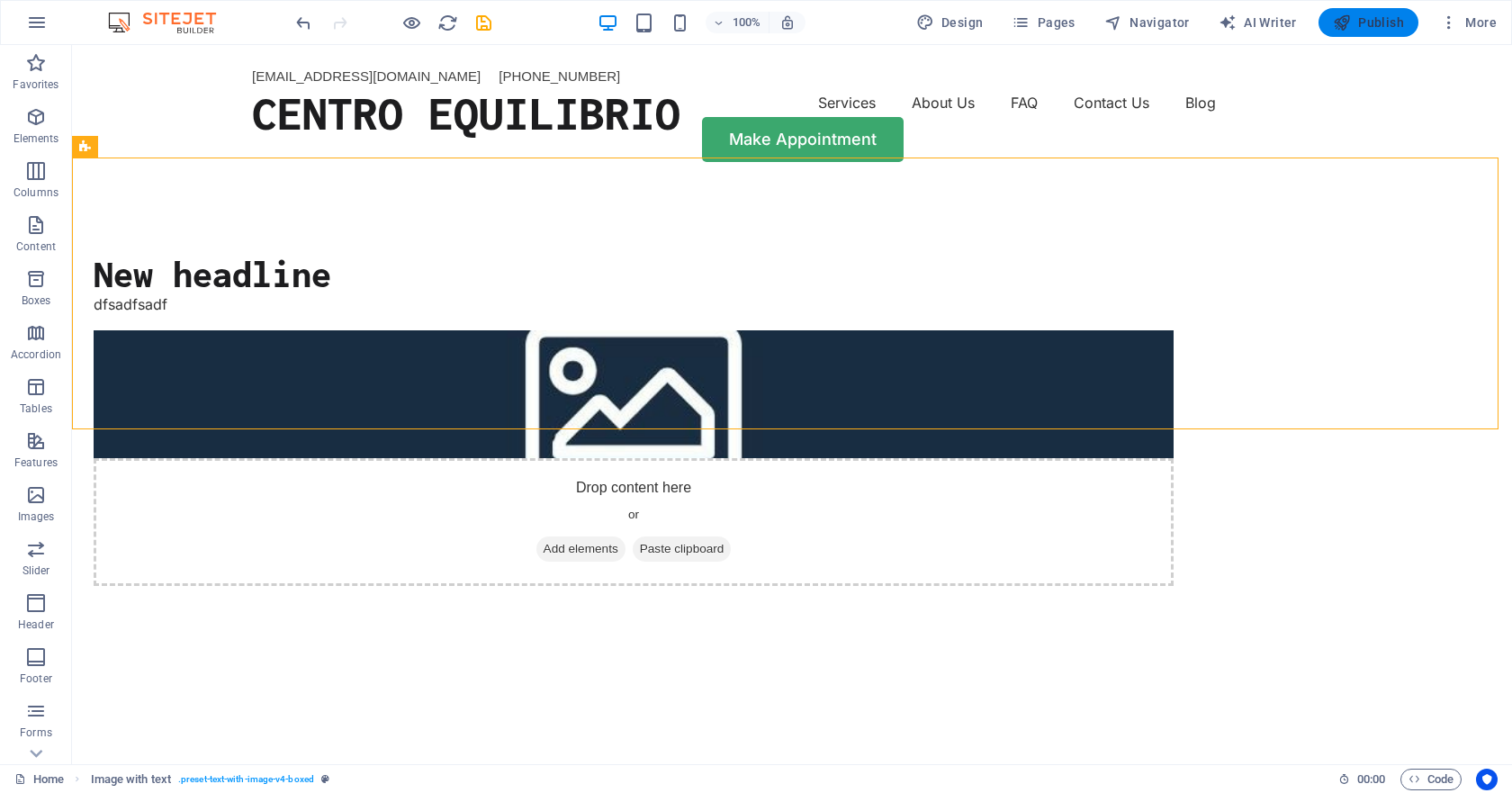
click at [1378, 17] on span "Publish" at bounding box center [1367, 22] width 71 height 18
